Goal: Navigation & Orientation: Find specific page/section

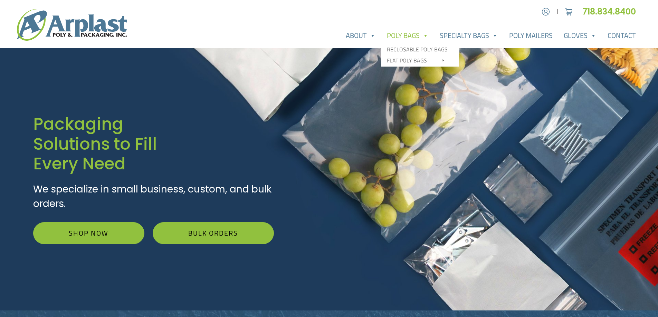
click at [407, 33] on link "Poly Bags" at bounding box center [407, 36] width 53 height 14
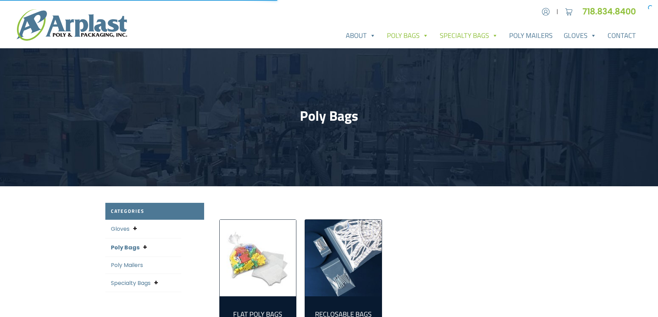
click at [458, 36] on link "Specialty Bags" at bounding box center [468, 36] width 69 height 14
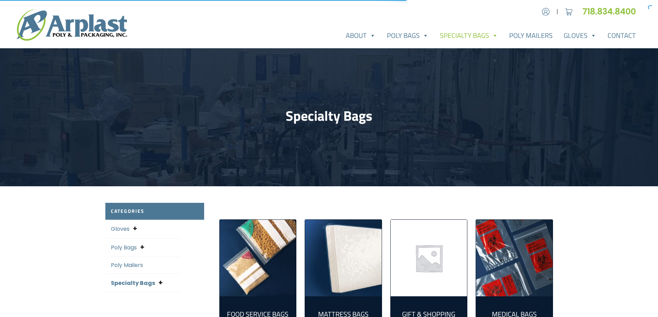
click at [458, 36] on link "Specialty Bags" at bounding box center [468, 36] width 69 height 14
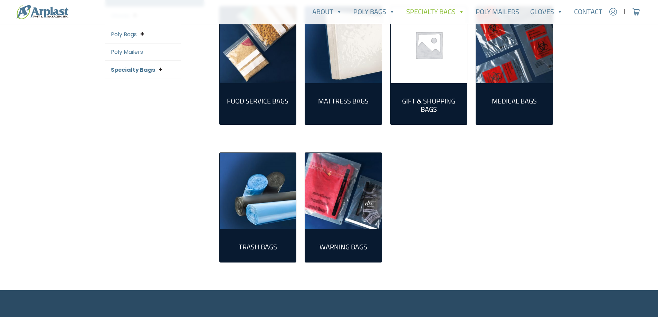
scroll to position [311, 0]
